Goal: Task Accomplishment & Management: Complete application form

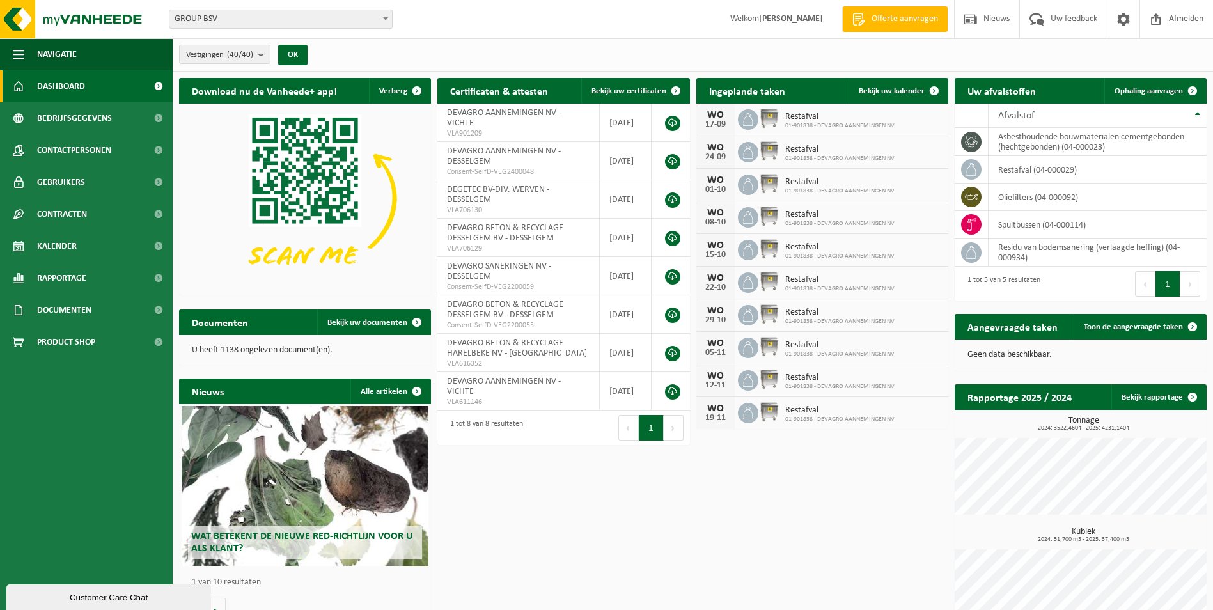
drag, startPoint x: 60, startPoint y: 244, endPoint x: 394, endPoint y: 270, distance: 334.8
click at [60, 244] on span "Kalender" at bounding box center [57, 246] width 40 height 32
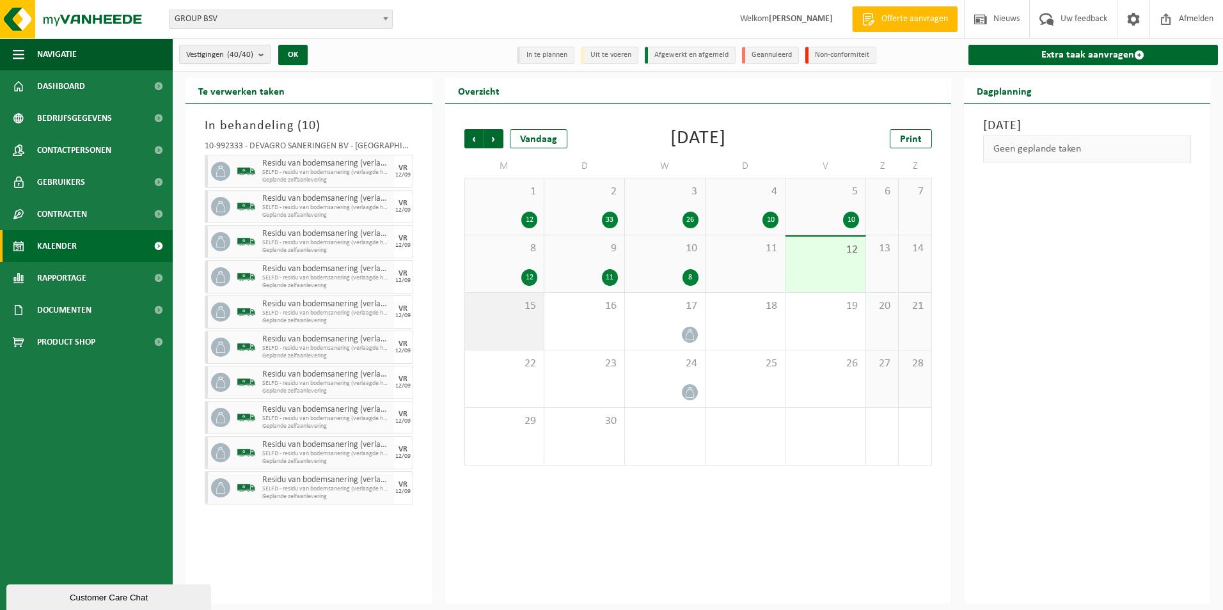
click at [515, 311] on span "15" at bounding box center [504, 306] width 67 height 14
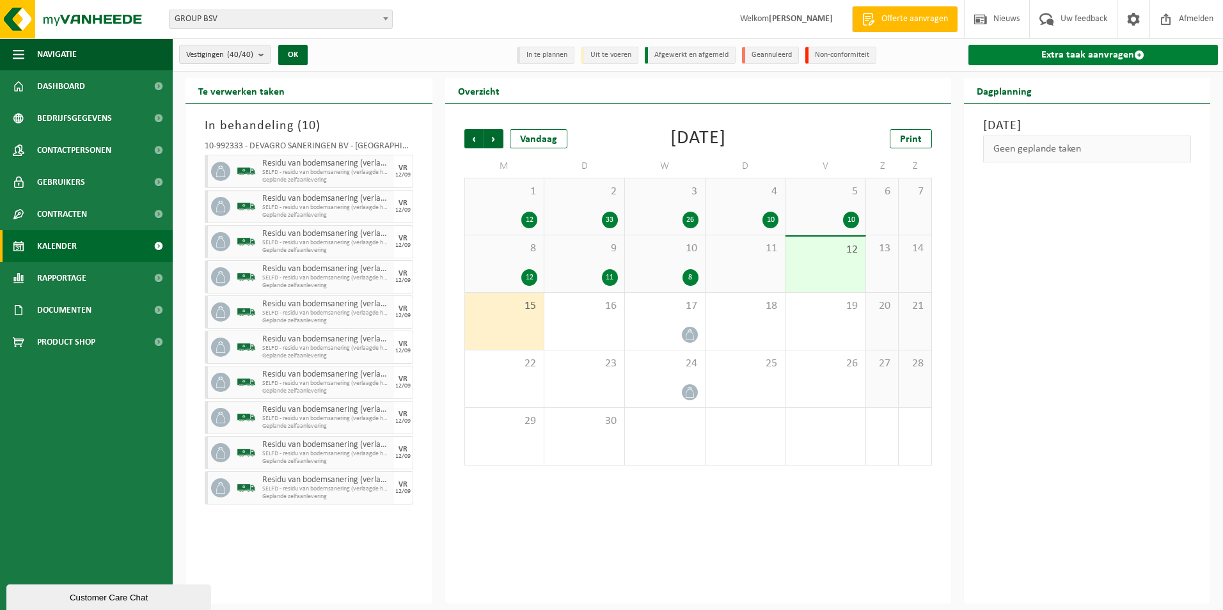
click at [1083, 53] on link "Extra taak aanvragen" at bounding box center [1093, 55] width 250 height 20
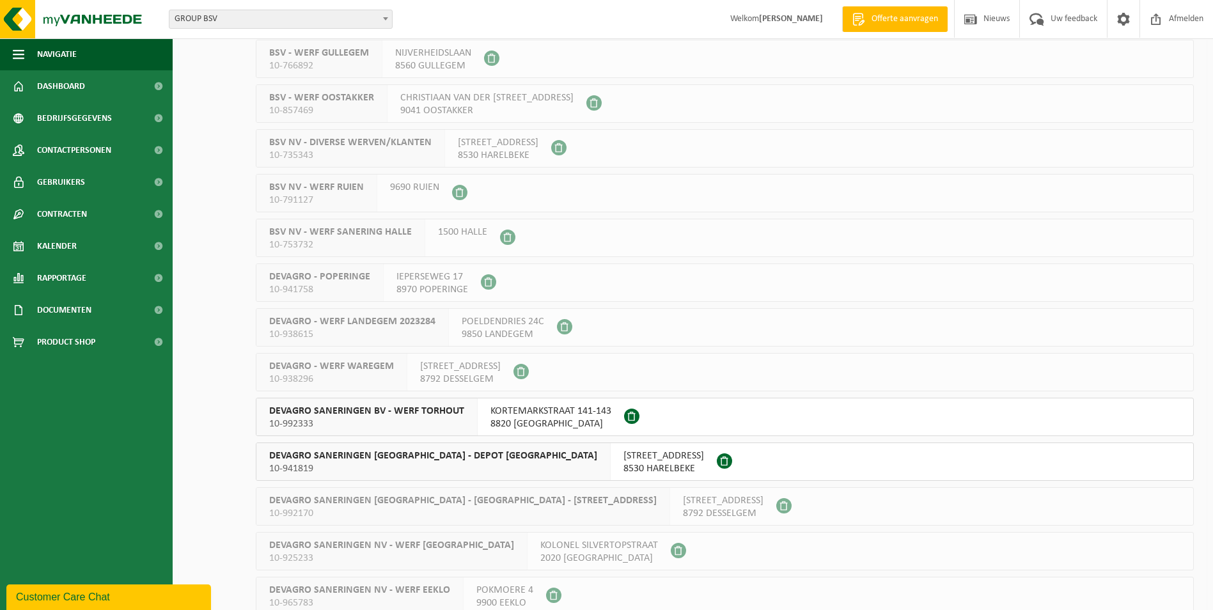
scroll to position [1087, 0]
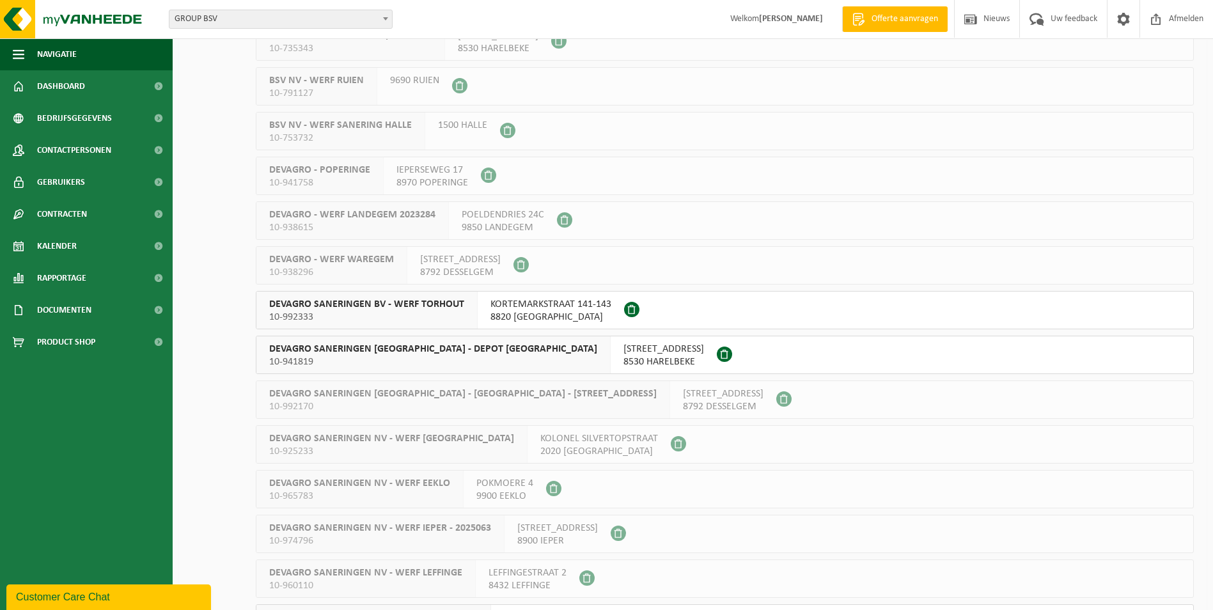
click at [590, 306] on span "KORTEMARKSTRAAT 141-143" at bounding box center [550, 304] width 121 height 13
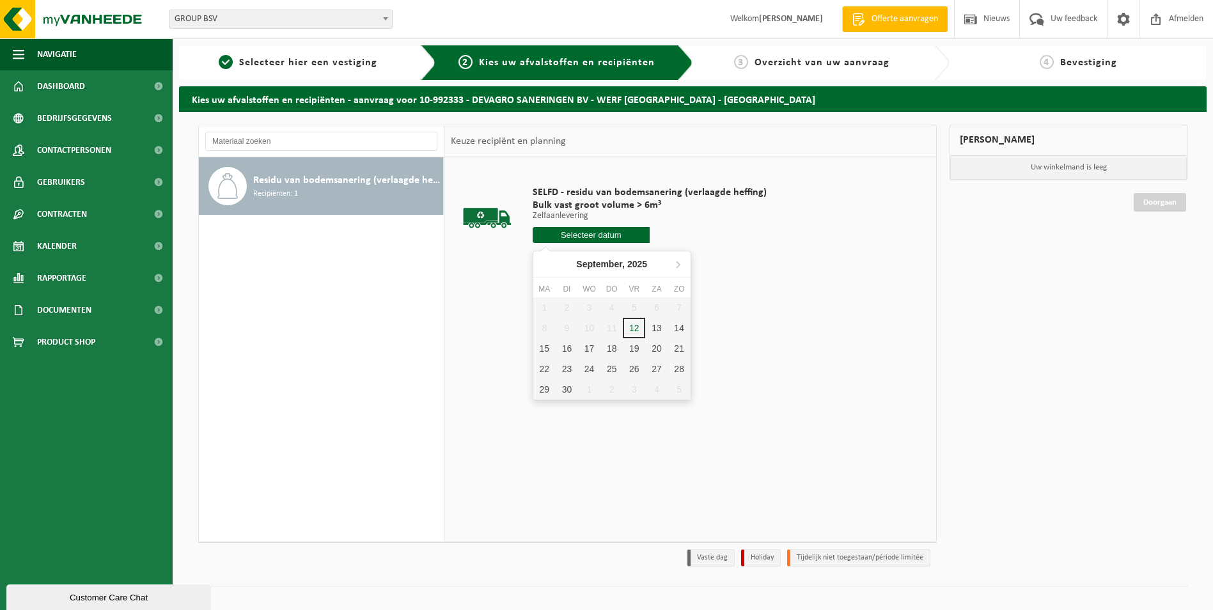
click at [595, 233] on input "text" at bounding box center [591, 235] width 117 height 16
click at [541, 345] on div "15" at bounding box center [544, 348] width 22 height 20
type input "Van [DATE]"
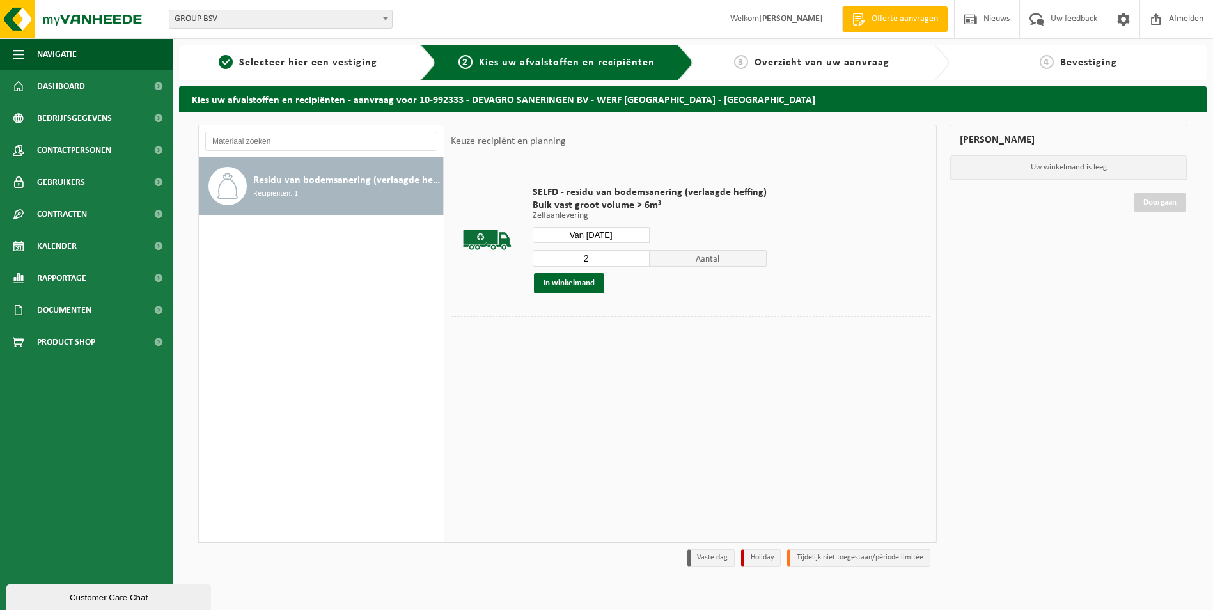
click at [638, 256] on input "2" at bounding box center [591, 258] width 117 height 17
click at [638, 256] on input "3" at bounding box center [591, 258] width 117 height 17
click at [638, 256] on input "4" at bounding box center [591, 258] width 117 height 17
click at [638, 256] on input "5" at bounding box center [591, 258] width 117 height 17
click at [638, 256] on input "6" at bounding box center [591, 258] width 117 height 17
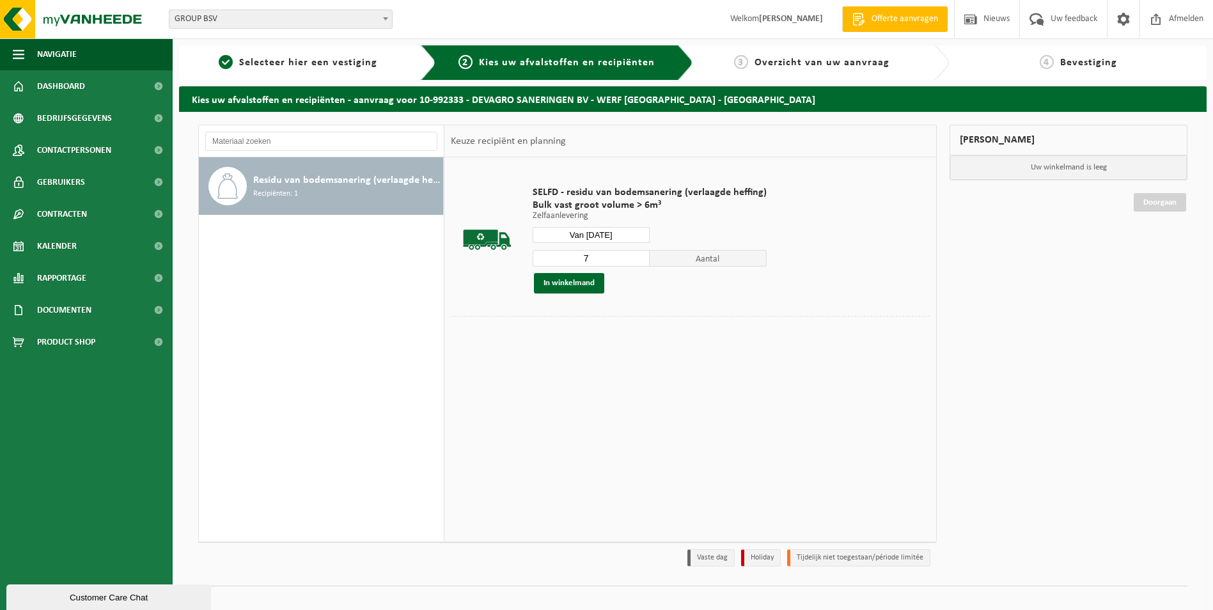
click at [638, 256] on input "7" at bounding box center [591, 258] width 117 height 17
click at [638, 256] on input "8" at bounding box center [591, 258] width 117 height 17
click at [638, 256] on input "9" at bounding box center [591, 258] width 117 height 17
click at [638, 256] on input "10" at bounding box center [591, 258] width 117 height 17
click at [638, 256] on input "11" at bounding box center [591, 258] width 117 height 17
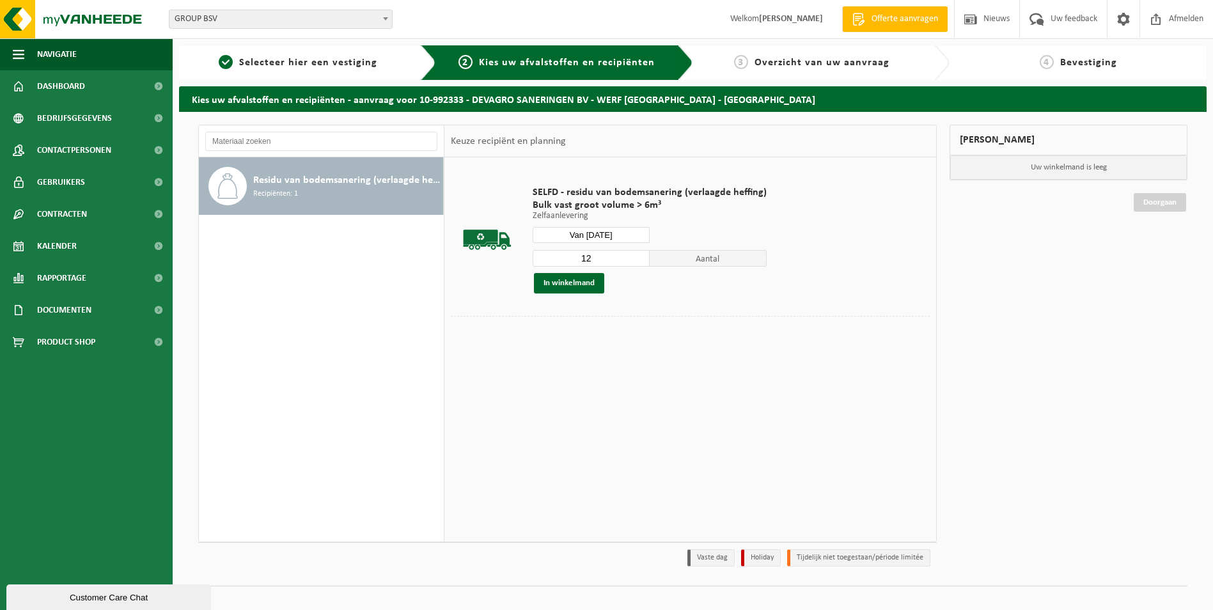
type input "12"
click at [638, 256] on input "12" at bounding box center [591, 258] width 117 height 17
click at [560, 284] on button "In winkelmand" at bounding box center [569, 283] width 70 height 20
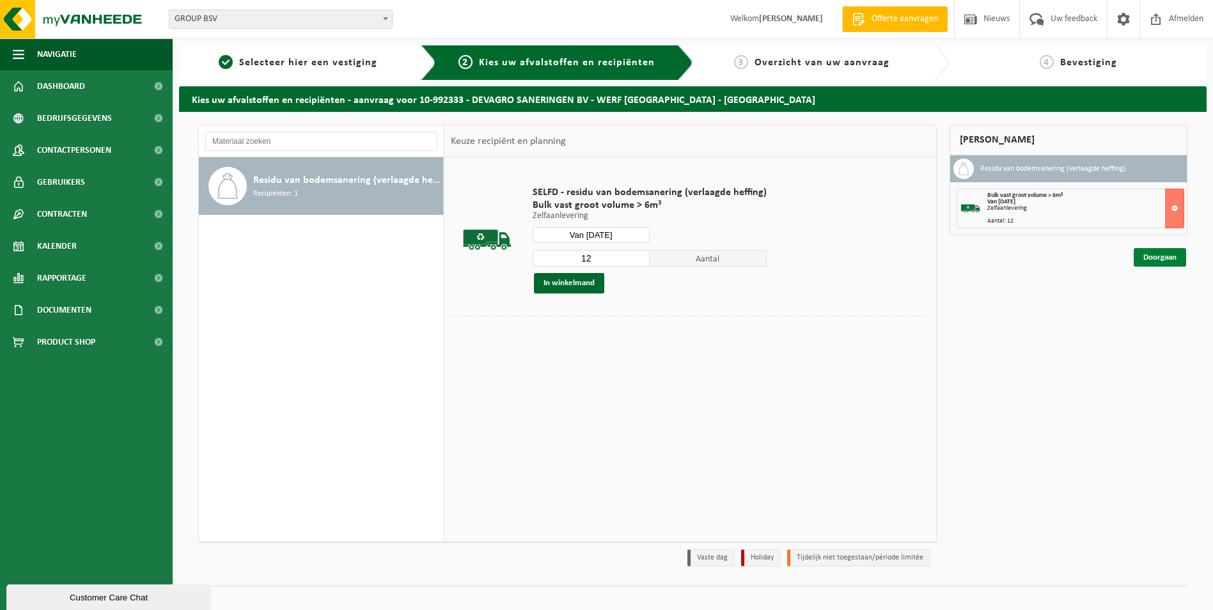
click at [1165, 257] on link "Doorgaan" at bounding box center [1160, 257] width 52 height 19
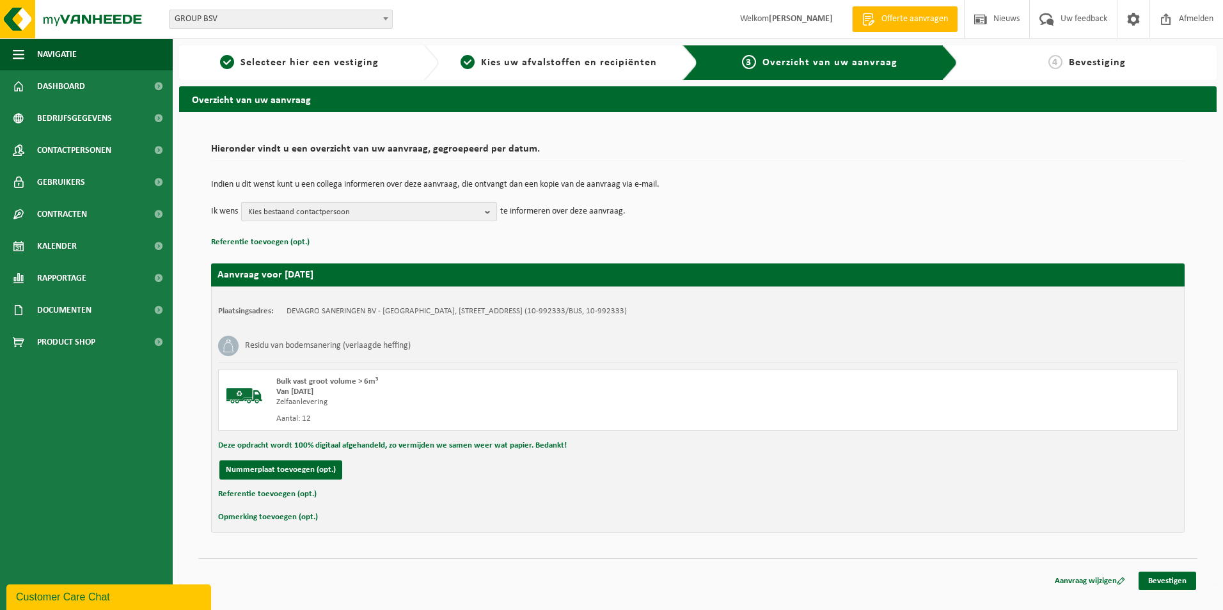
click at [317, 216] on span "Kies bestaand contactpersoon" at bounding box center [363, 212] width 231 height 19
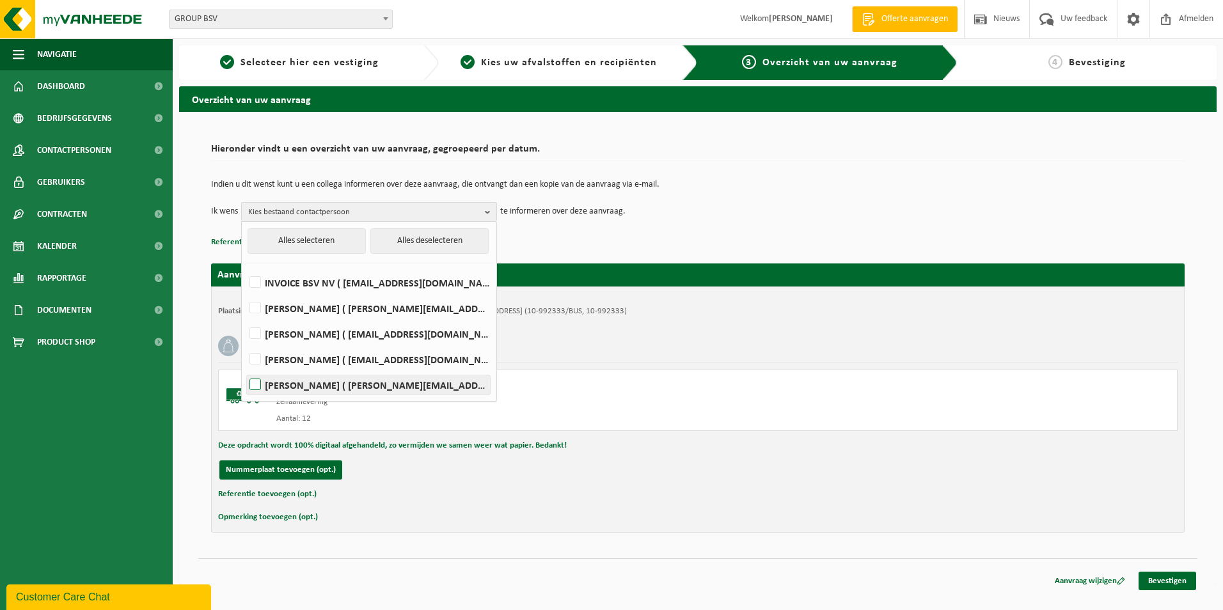
drag, startPoint x: 306, startPoint y: 361, endPoint x: 290, endPoint y: 389, distance: 32.1
click at [304, 363] on label "CARINE VANHOEYMISSEN ( carine.vanhoeymissen@devagro.be )" at bounding box center [368, 359] width 243 height 19
click at [245, 343] on input "CARINE VANHOEYMISSEN ( carine.vanhoeymissen@devagro.be )" at bounding box center [244, 343] width 1 height 1
checkbox input "true"
click at [290, 391] on label "OLIVIER VANPETEGHEM ( olivier.vanpeteghem@devagro.be )" at bounding box center [368, 384] width 243 height 19
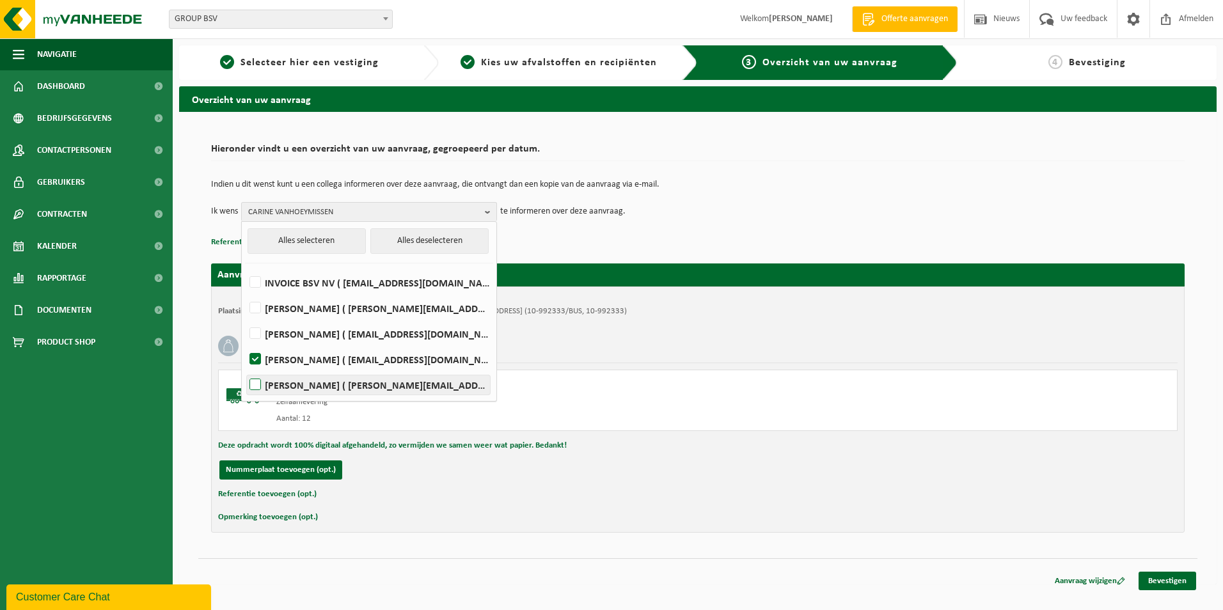
click at [245, 369] on input "OLIVIER VANPETEGHEM ( olivier.vanpeteghem@devagro.be )" at bounding box center [244, 368] width 1 height 1
checkbox input "true"
click at [1161, 581] on link "Bevestigen" at bounding box center [1167, 581] width 58 height 19
